Goal: Task Accomplishment & Management: Use online tool/utility

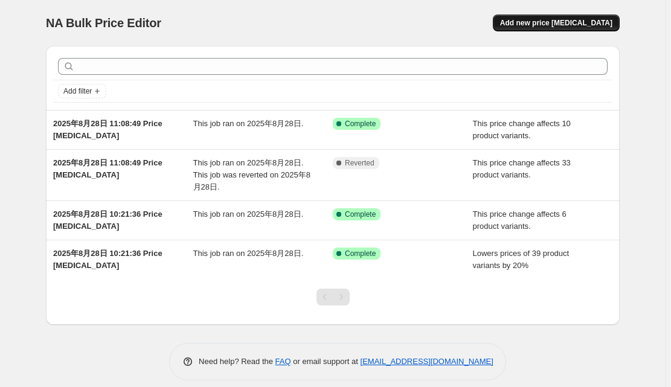
click at [589, 16] on button "Add new price [MEDICAL_DATA]" at bounding box center [556, 23] width 127 height 17
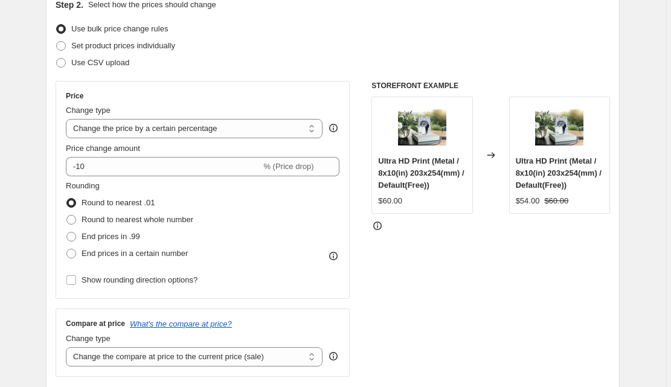
scroll to position [145, 0]
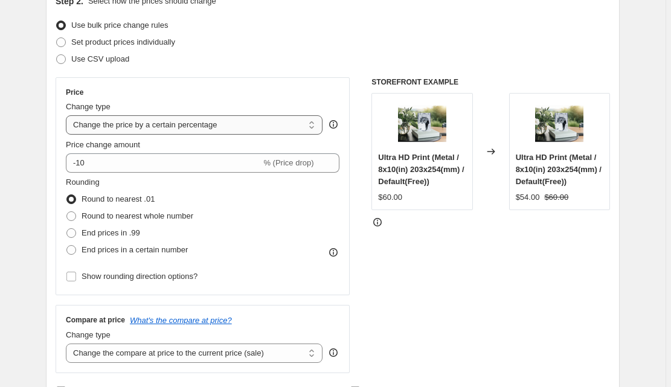
click at [166, 124] on select "Change the price to a certain amount Change the price by a certain amount Chang…" at bounding box center [194, 124] width 257 height 19
select select "no_change"
click at [68, 115] on select "Change the price to a certain amount Change the price by a certain amount Chang…" at bounding box center [194, 124] width 257 height 19
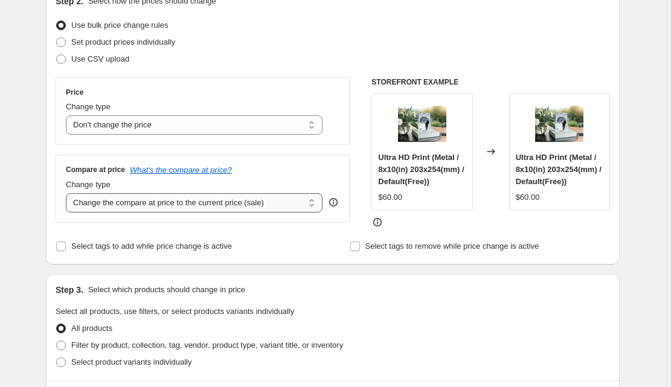
click at [109, 200] on select "Change the compare at price to the current price (sale) Change the compare at p…" at bounding box center [194, 202] width 257 height 19
select select "pp"
click at [68, 193] on select "Change the compare at price to the current price (sale) Change the compare at p…" at bounding box center [194, 202] width 257 height 19
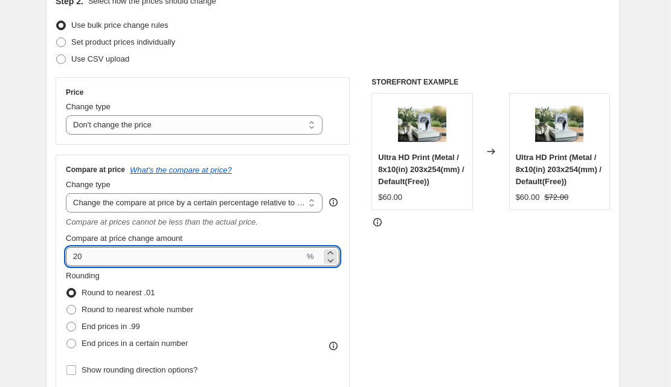
drag, startPoint x: 91, startPoint y: 257, endPoint x: 71, endPoint y: 252, distance: 19.9
click at [72, 253] on input "20" at bounding box center [185, 256] width 239 height 19
type input "30"
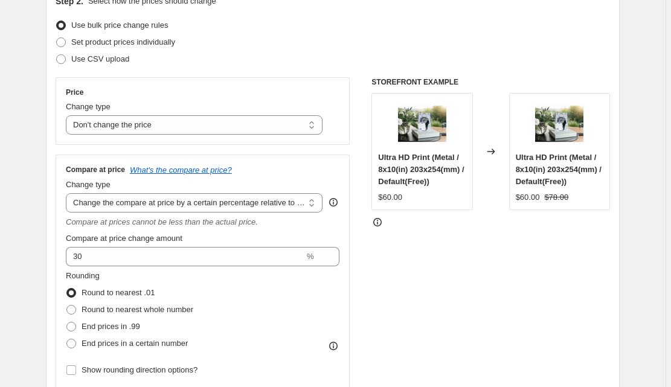
click at [527, 267] on div "STOREFRONT EXAMPLE Ultra HD Print (Metal / 8x10(in) 203x254(mm) / Default(Free)…" at bounding box center [491, 233] width 239 height 312
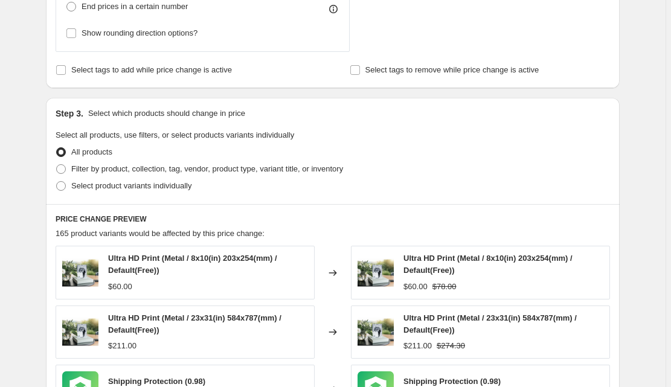
scroll to position [483, 0]
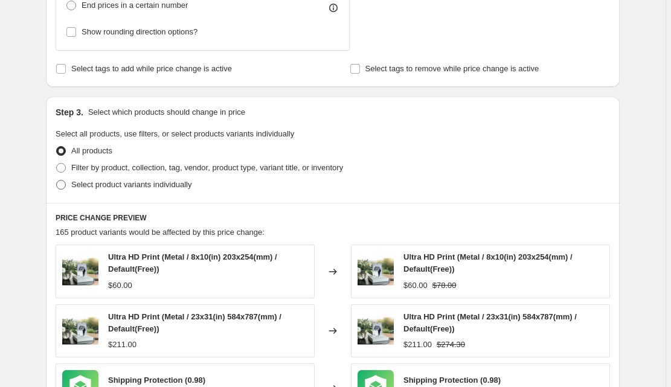
click at [65, 186] on span at bounding box center [61, 185] width 10 height 10
click at [57, 181] on input "Select product variants individually" at bounding box center [56, 180] width 1 height 1
radio input "true"
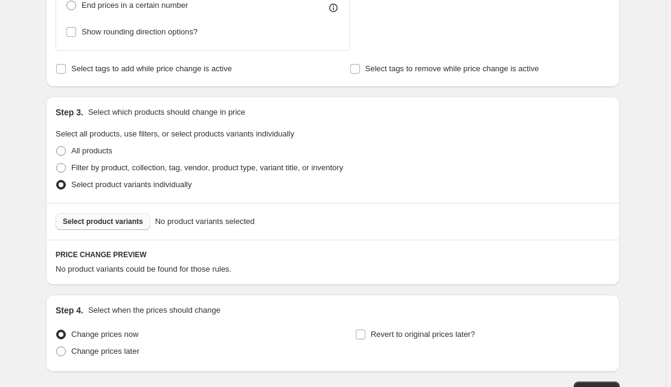
click at [122, 221] on span "Select product variants" at bounding box center [103, 222] width 80 height 10
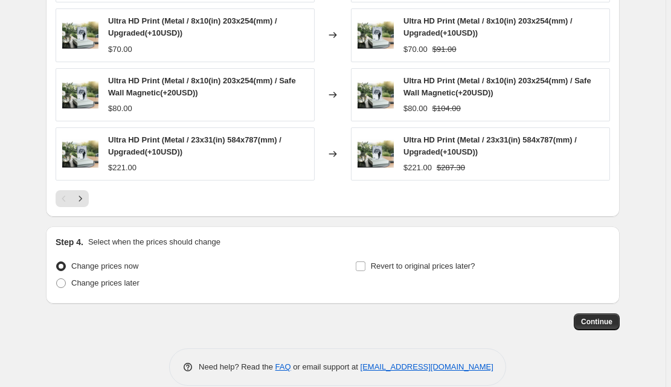
scroll to position [888, 0]
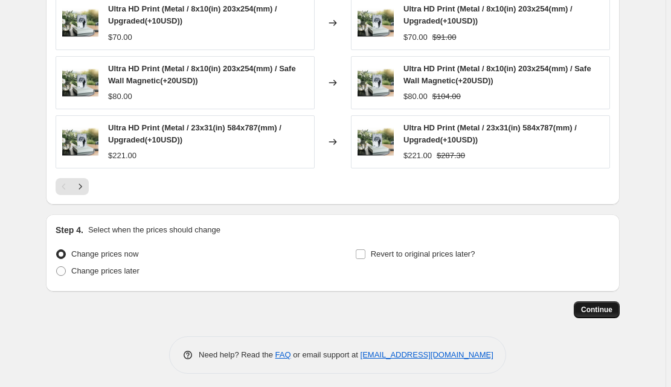
click at [610, 302] on button "Continue" at bounding box center [597, 310] width 46 height 17
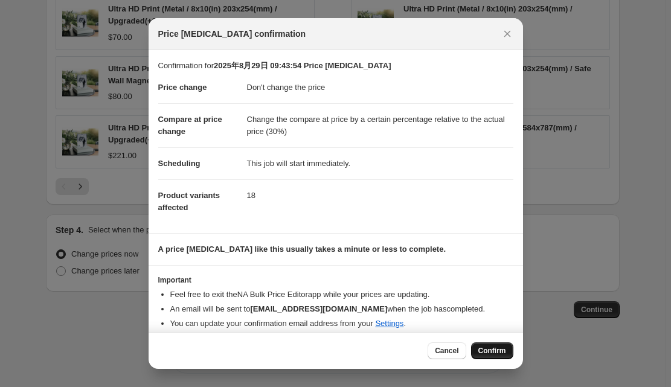
click at [495, 352] on span "Confirm" at bounding box center [493, 351] width 28 height 10
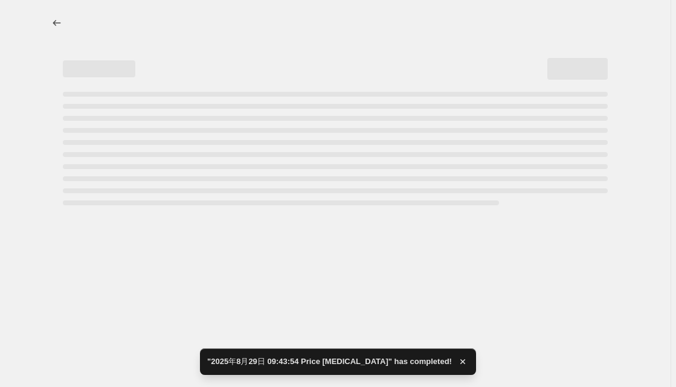
select select "no_change"
select select "pp"
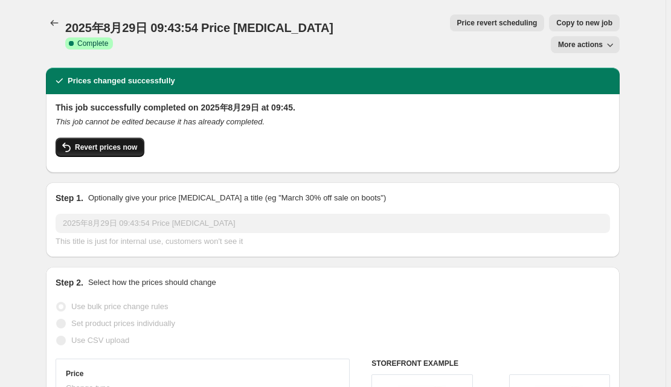
click at [103, 143] on span "Revert prices now" at bounding box center [106, 148] width 62 height 10
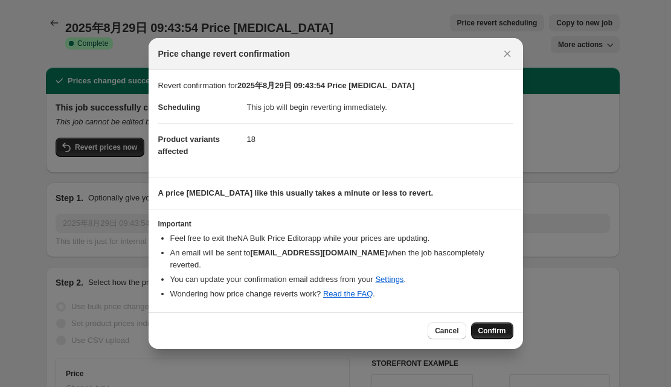
click at [502, 326] on span "Confirm" at bounding box center [493, 331] width 28 height 10
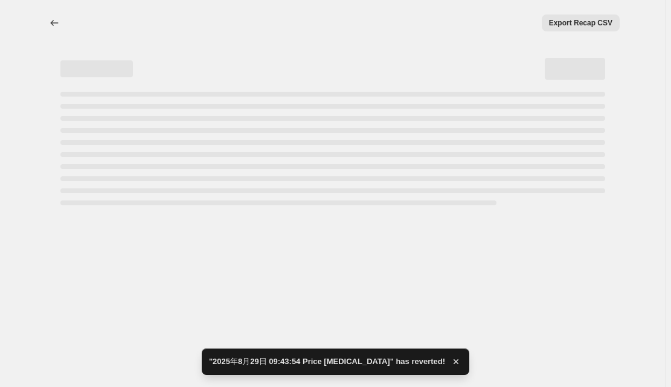
select select "no_change"
select select "pp"
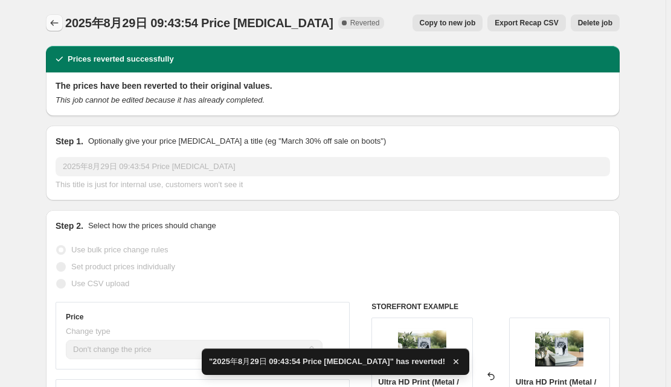
click at [56, 23] on icon "Price change jobs" at bounding box center [54, 23] width 12 height 12
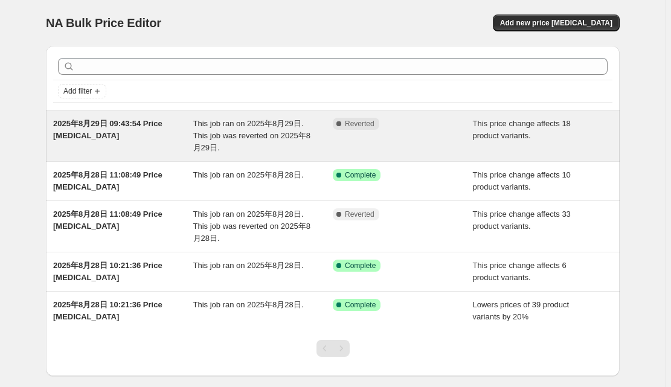
click at [95, 127] on span "2025年8月29日 09:43:54 Price [MEDICAL_DATA]" at bounding box center [107, 129] width 109 height 21
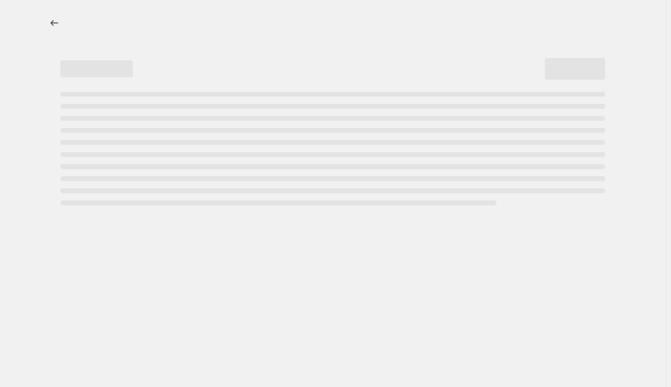
select select "no_change"
select select "pp"
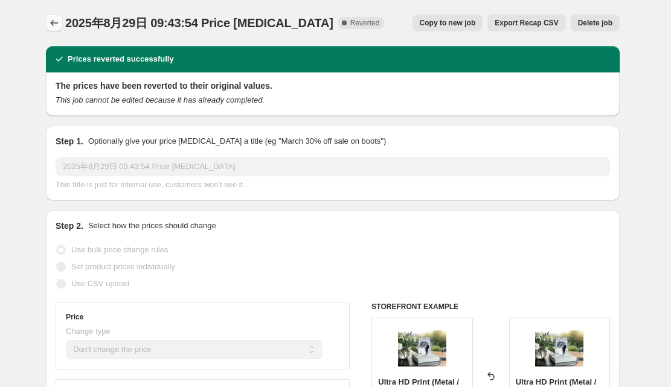
click at [50, 25] on button "Price change jobs" at bounding box center [54, 23] width 17 height 17
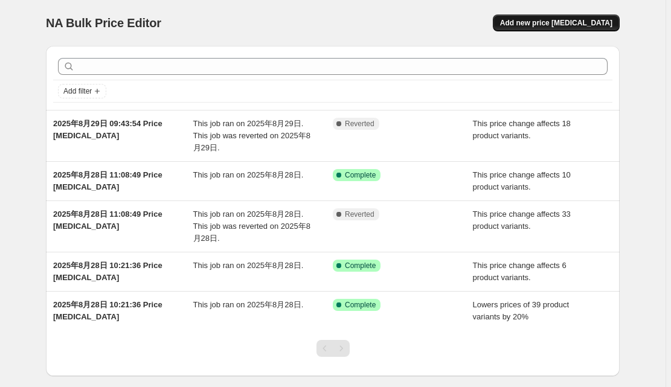
click at [570, 22] on span "Add new price [MEDICAL_DATA]" at bounding box center [556, 23] width 112 height 10
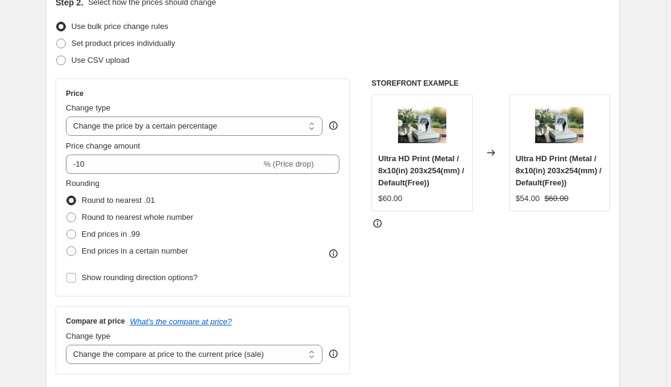
scroll to position [145, 0]
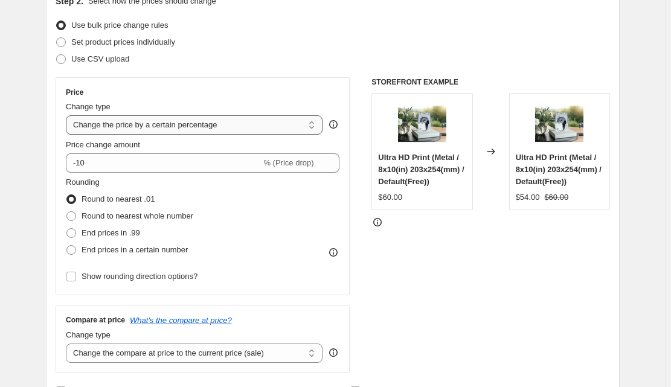
click at [121, 124] on select "Change the price to a certain amount Change the price by a certain amount Chang…" at bounding box center [194, 124] width 257 height 19
select select "no_change"
click at [68, 115] on select "Change the price to a certain amount Change the price by a certain amount Chang…" at bounding box center [194, 124] width 257 height 19
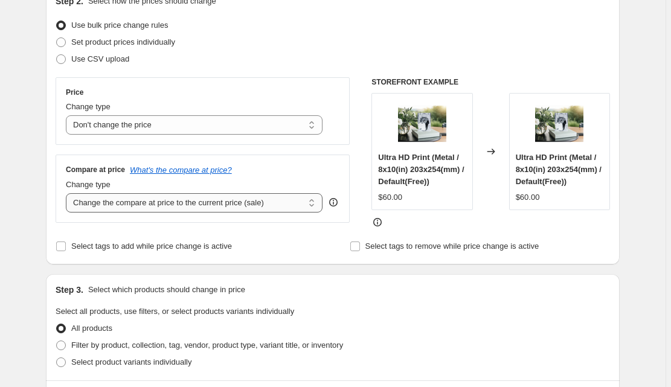
click at [114, 204] on select "Change the compare at price to the current price (sale) Change the compare at p…" at bounding box center [194, 202] width 257 height 19
select select "pp"
click at [68, 193] on select "Change the compare at price to the current price (sale) Change the compare at p…" at bounding box center [194, 202] width 257 height 19
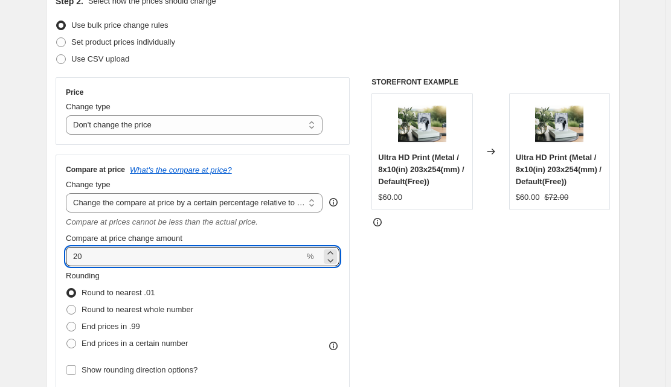
drag, startPoint x: 118, startPoint y: 260, endPoint x: 54, endPoint y: 257, distance: 63.5
click at [54, 257] on div "Step 2. Select how the prices should change Use bulk price change rules Set pro…" at bounding box center [333, 205] width 574 height 440
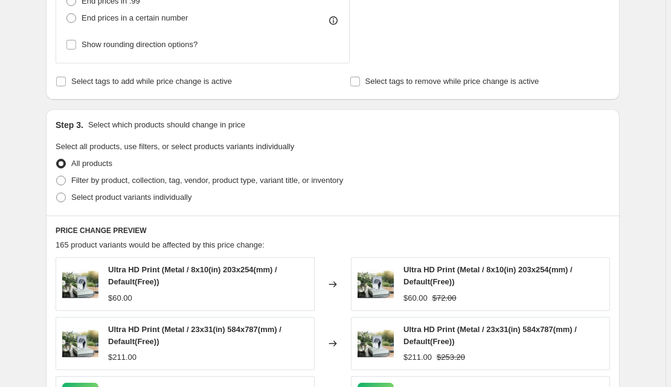
scroll to position [483, 0]
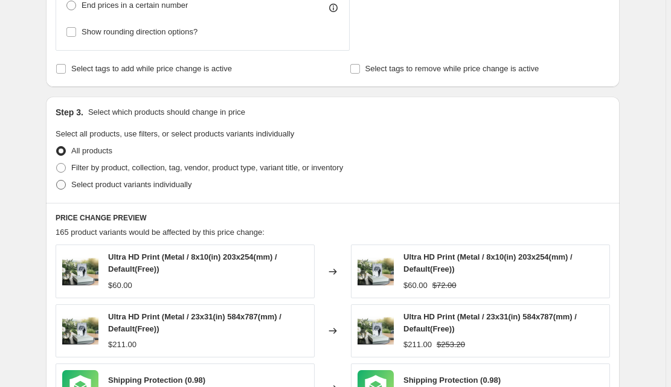
type input "30"
click at [66, 189] on span at bounding box center [61, 184] width 11 height 11
click at [57, 181] on input "Select product variants individually" at bounding box center [56, 180] width 1 height 1
radio input "true"
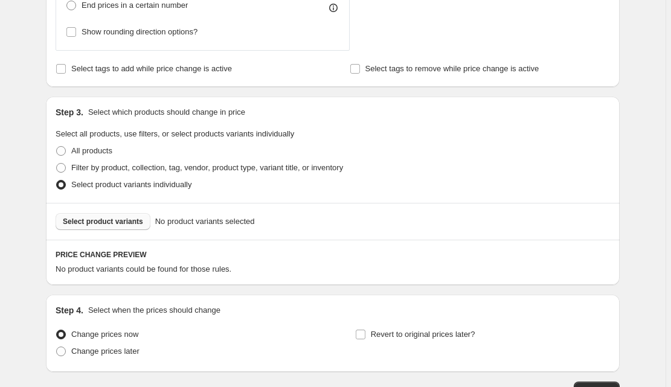
click at [121, 221] on span "Select product variants" at bounding box center [103, 222] width 80 height 10
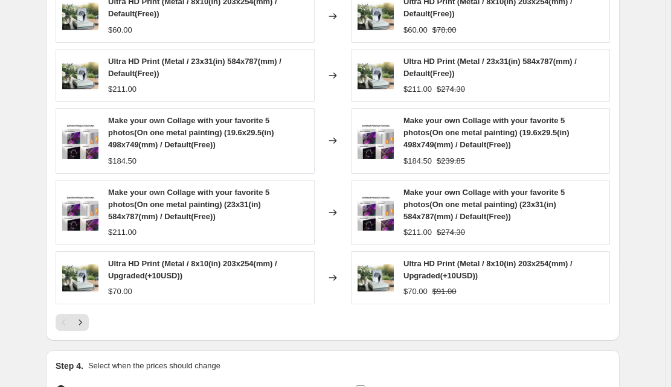
scroll to position [912, 0]
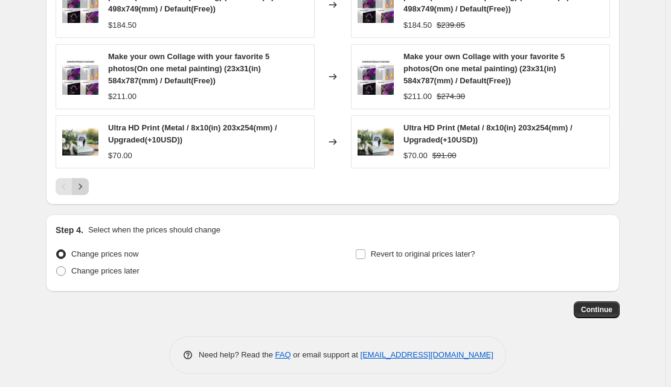
click at [81, 182] on icon "Next" at bounding box center [80, 187] width 12 height 12
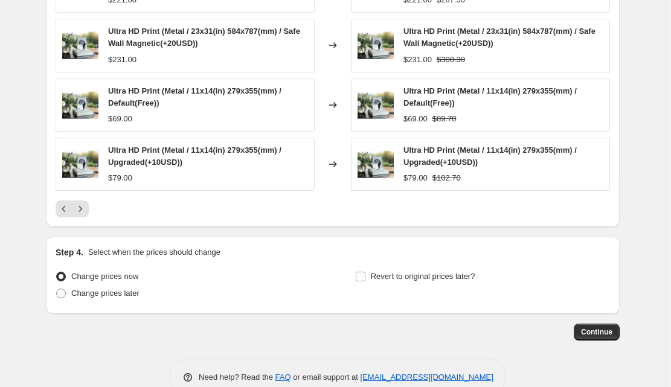
scroll to position [868, 0]
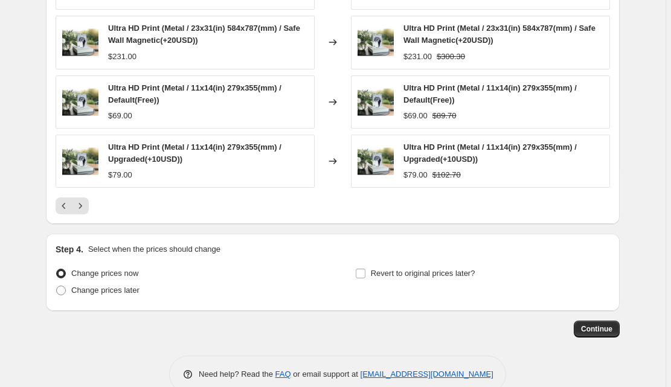
click at [92, 198] on div at bounding box center [333, 206] width 555 height 17
click at [86, 200] on icon "Next" at bounding box center [80, 206] width 12 height 12
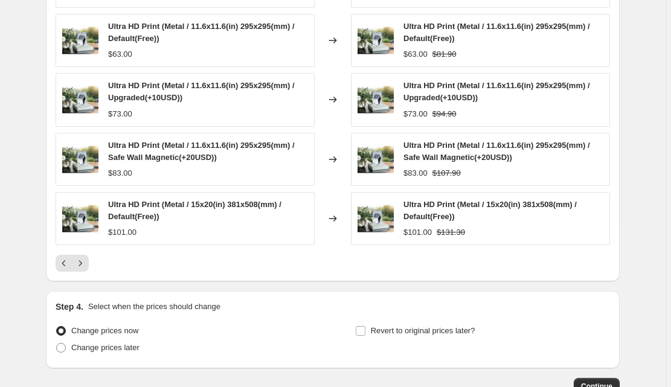
scroll to position [820, 0]
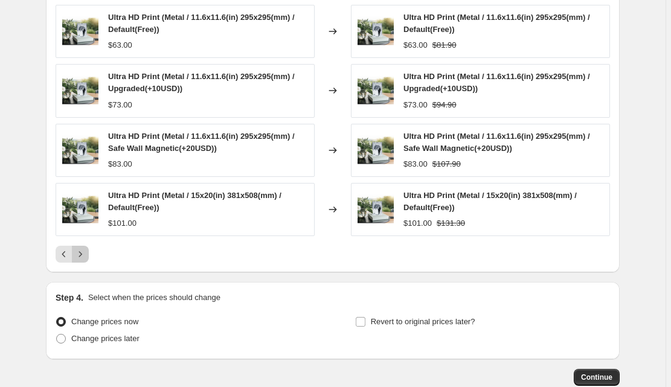
click at [86, 248] on icon "Next" at bounding box center [80, 254] width 12 height 12
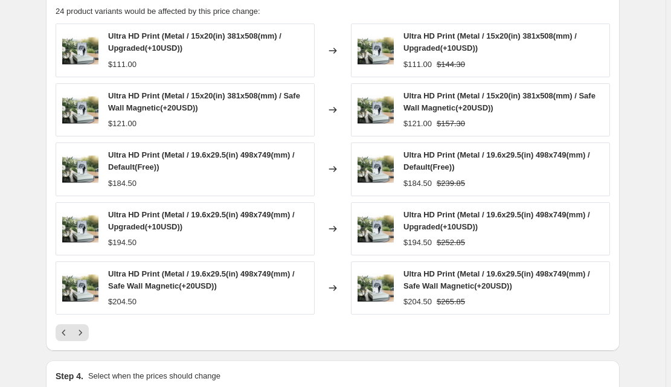
scroll to position [675, 0]
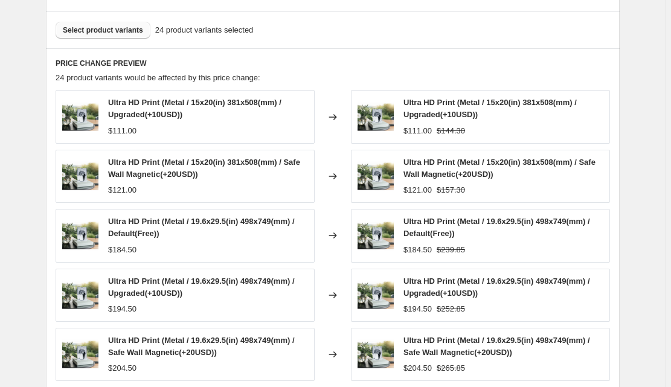
drag, startPoint x: 175, startPoint y: 209, endPoint x: 41, endPoint y: 210, distance: 134.1
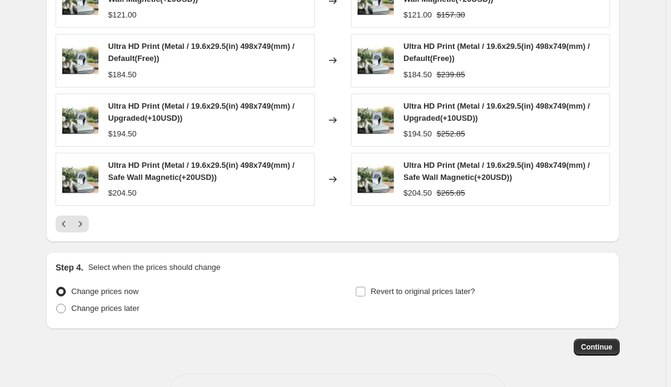
scroll to position [868, 0]
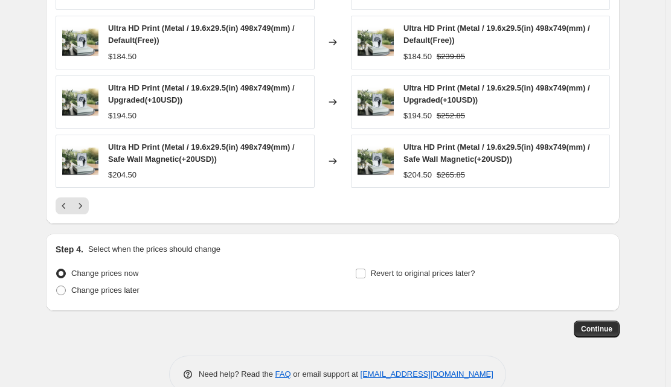
click at [92, 204] on div at bounding box center [333, 206] width 555 height 17
click at [91, 204] on div at bounding box center [333, 206] width 555 height 17
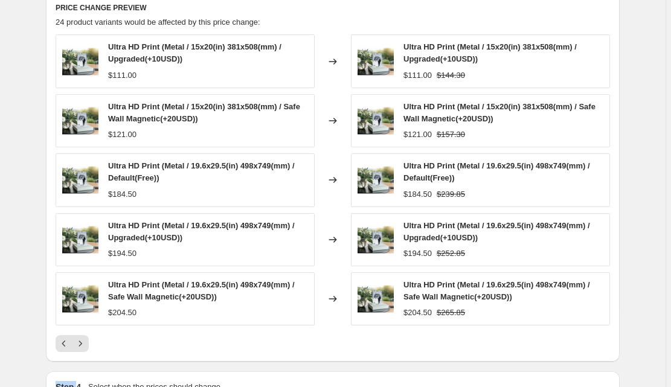
scroll to position [723, 0]
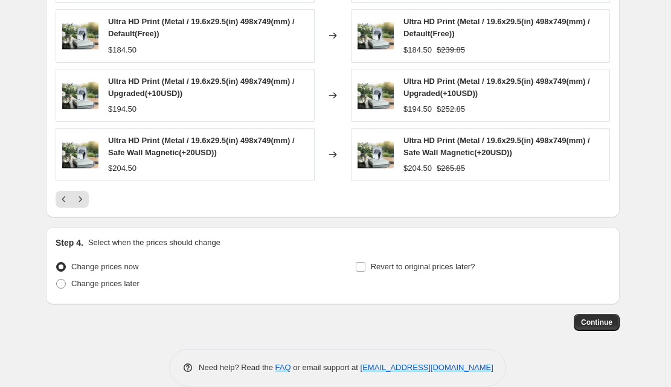
scroll to position [888, 0]
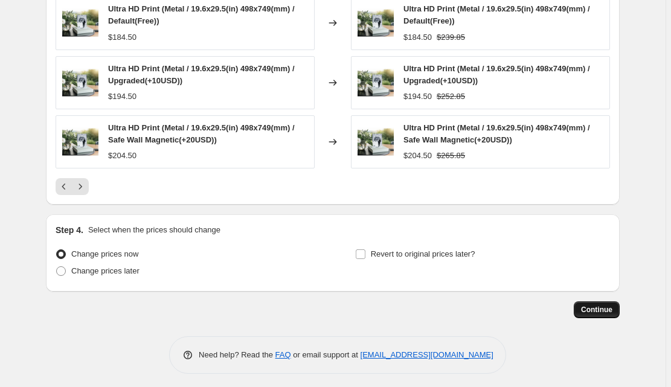
click at [605, 302] on button "Continue" at bounding box center [597, 310] width 46 height 17
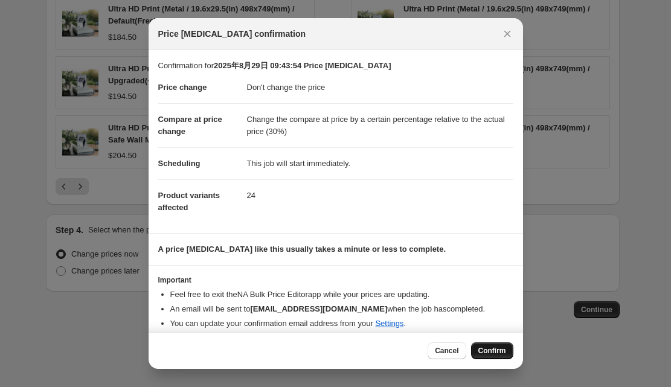
click at [492, 345] on button "Confirm" at bounding box center [492, 351] width 42 height 17
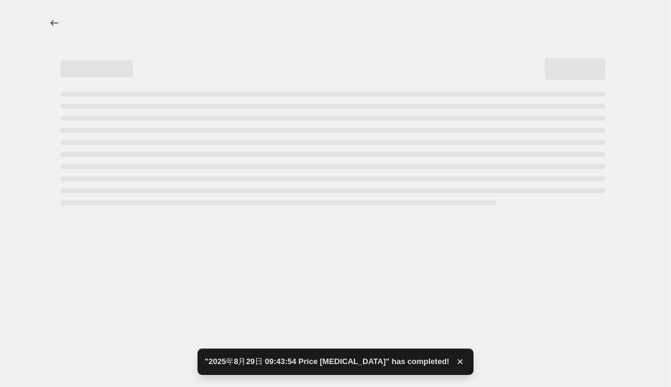
select select "no_change"
select select "pp"
